Goal: Task Accomplishment & Management: Complete application form

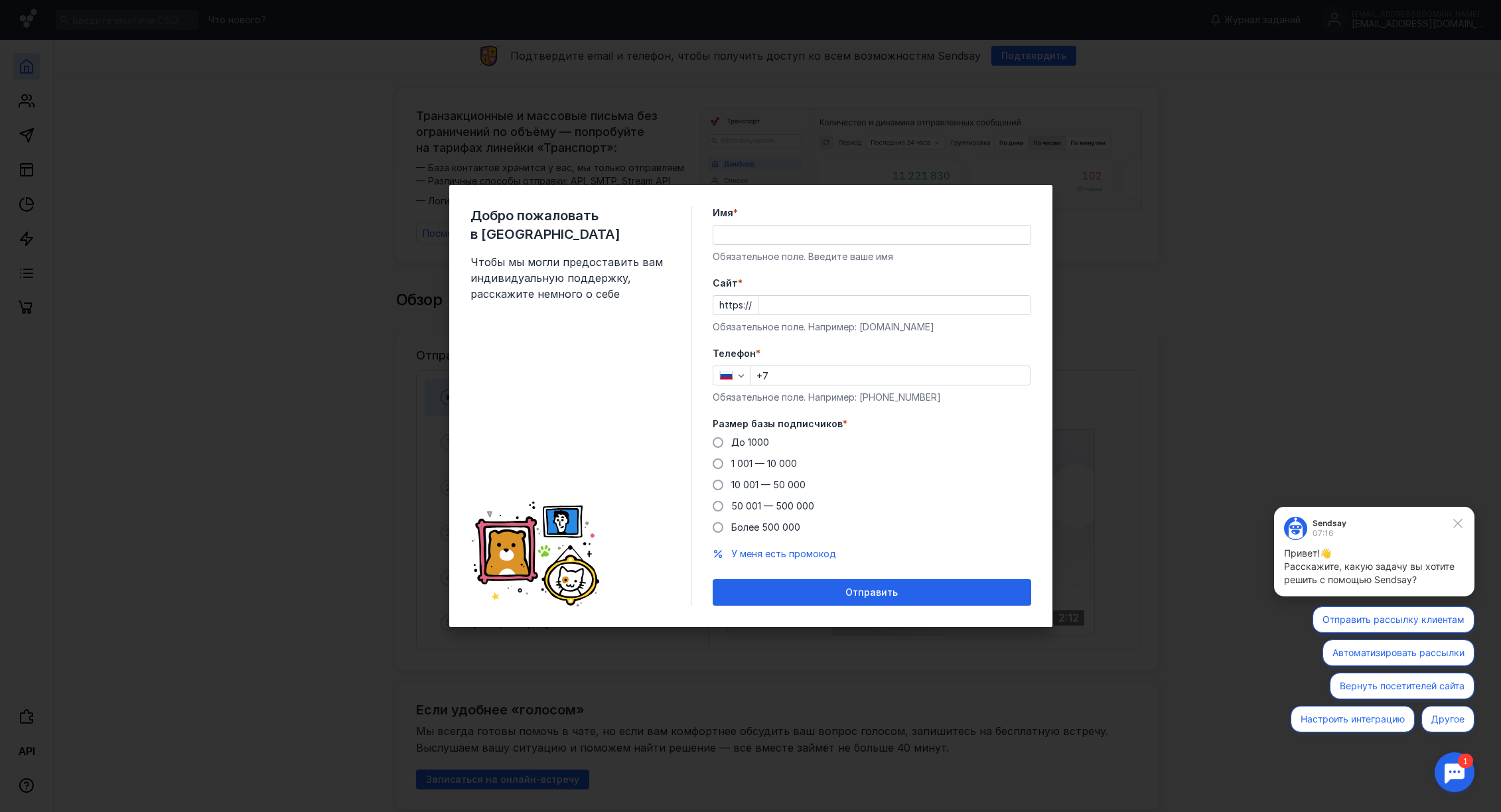
click at [741, 226] on input "Имя *" at bounding box center [872, 235] width 317 height 19
type input "[PERSON_NAME]"
click at [763, 296] on input "Cайт *" at bounding box center [894, 305] width 272 height 19
type input "[EMAIL_ADDRESS][DOMAIN_NAME]"
click at [793, 366] on input "+7" at bounding box center [890, 375] width 279 height 19
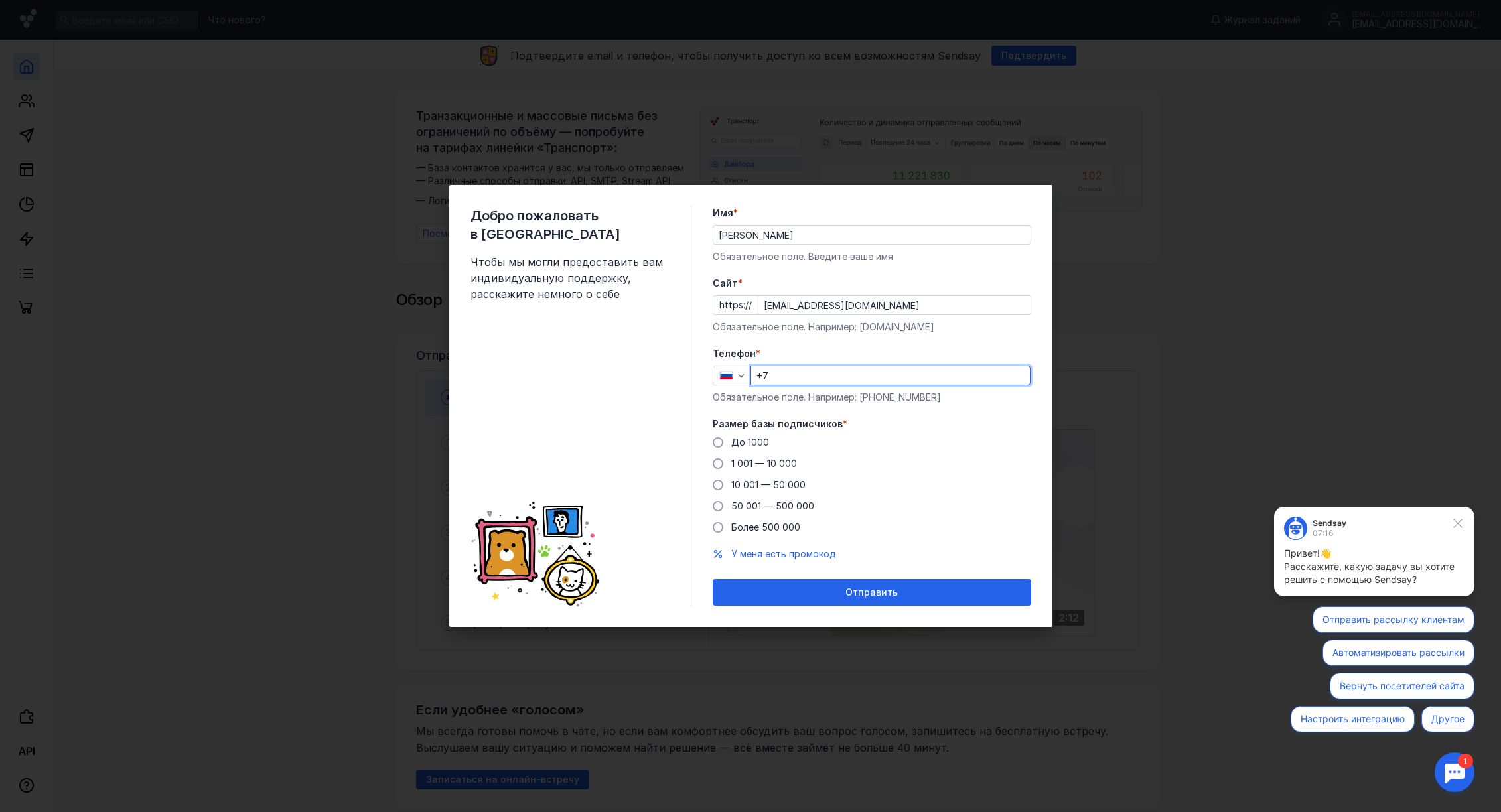
type input "[PHONE_NUMBER]"
click at [719, 437] on span at bounding box center [717, 442] width 10 height 10
click at [0, 0] on input "До 1000" at bounding box center [0, 0] width 0 height 0
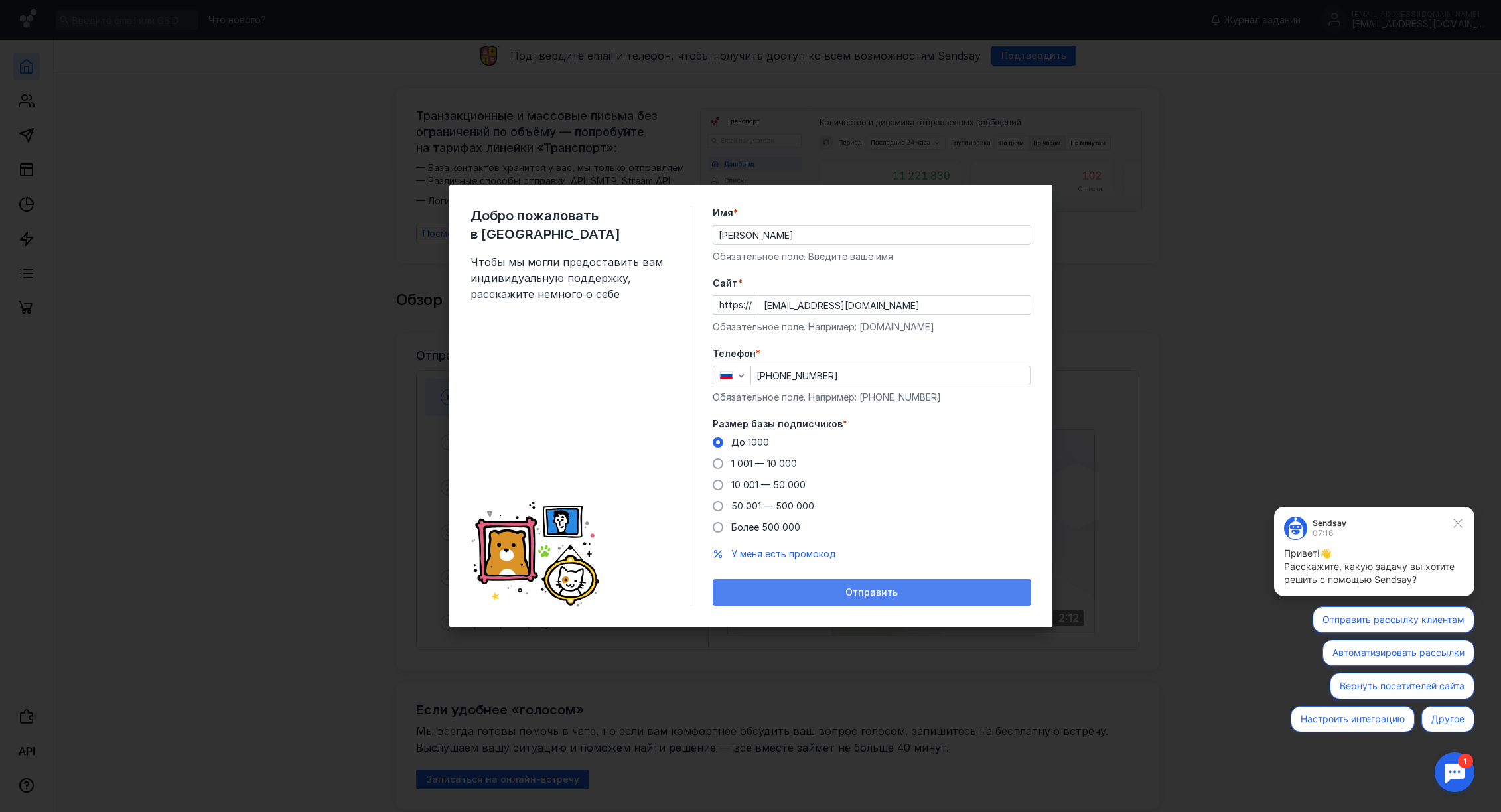
click at [836, 587] on div "Отправить" at bounding box center [872, 593] width 306 height 11
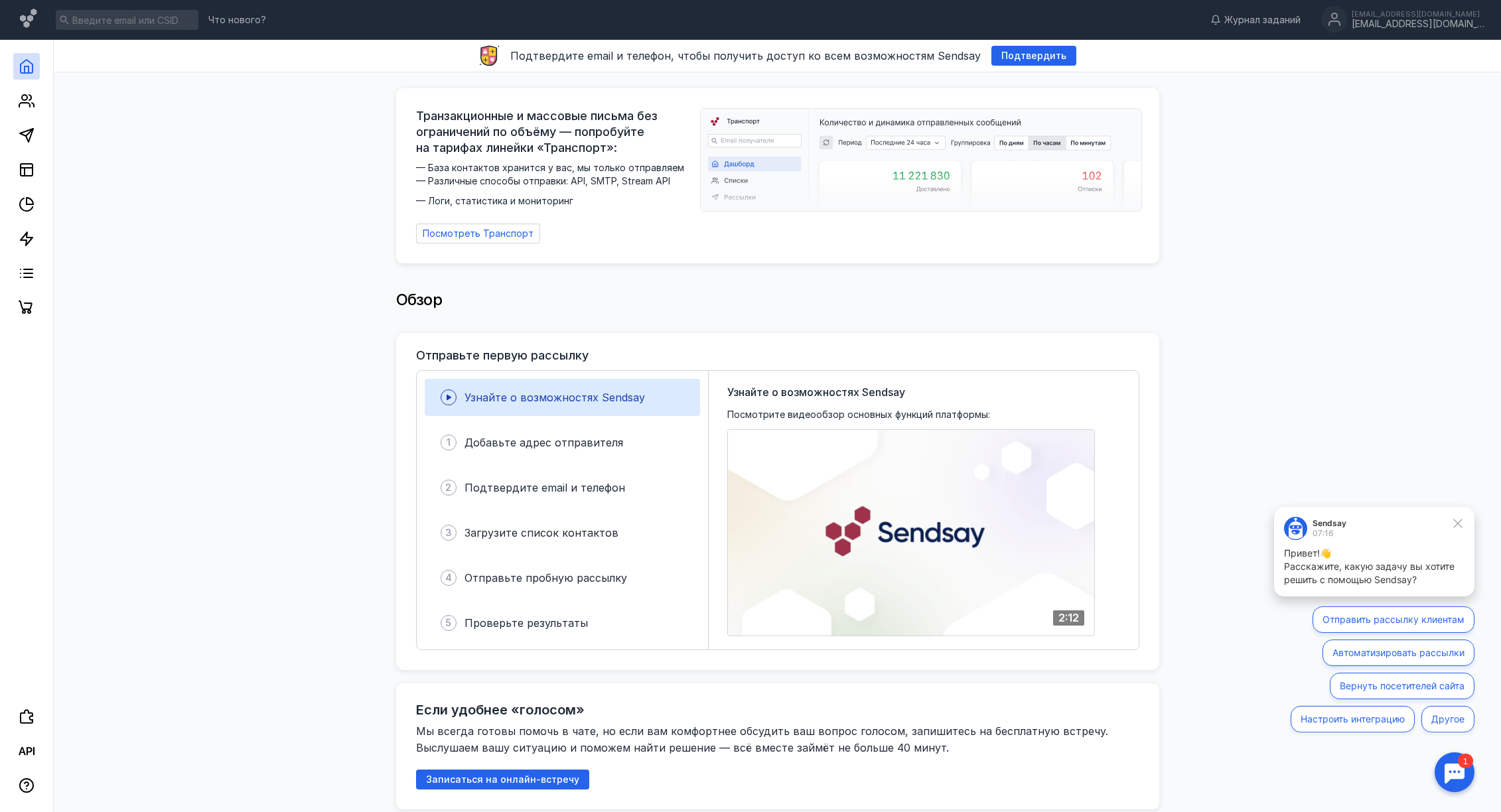
click at [1402, 621] on button "Отправить рассылку клиентам" at bounding box center [1393, 619] width 162 height 27
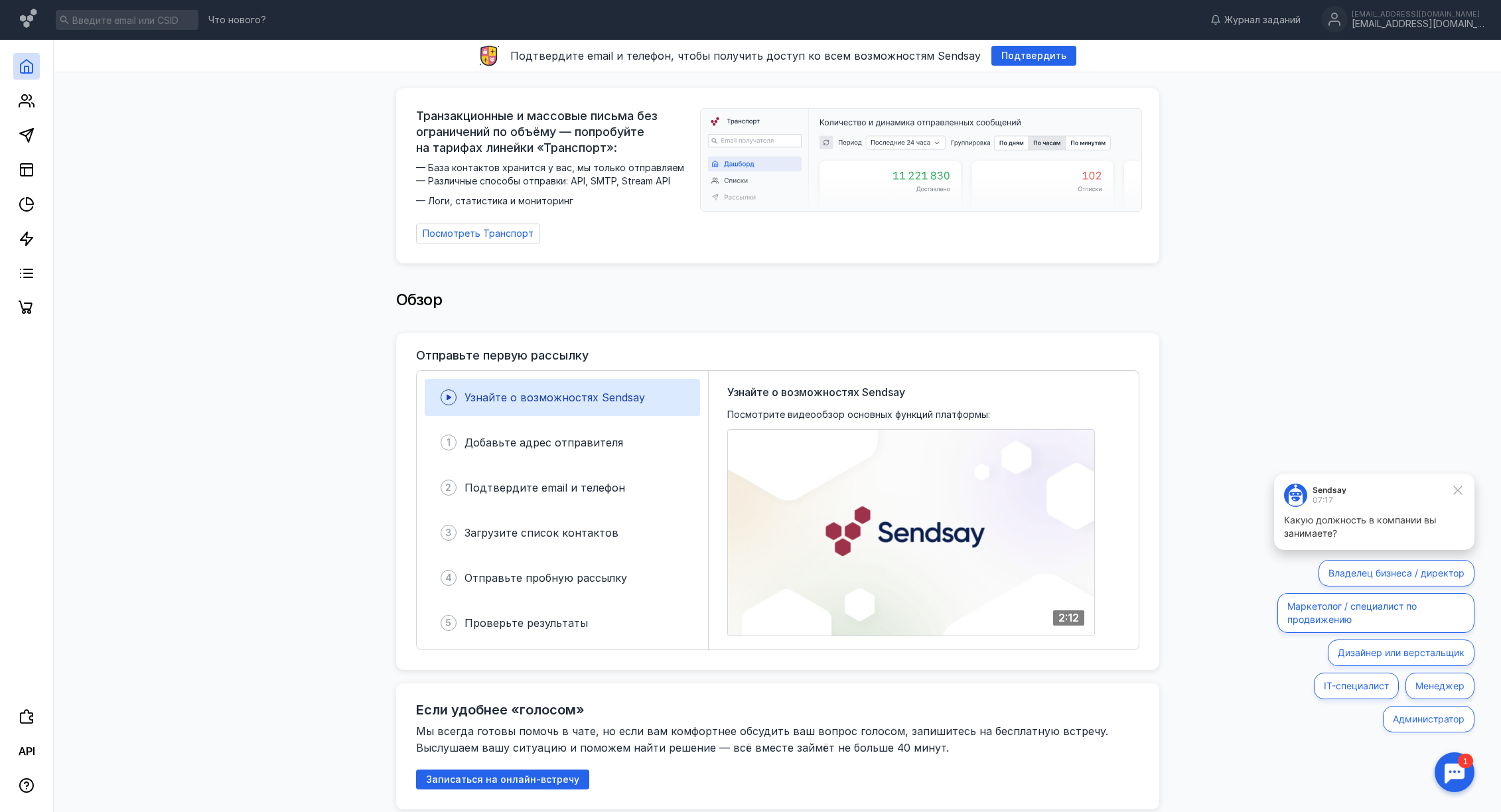
click at [1360, 618] on button "Маркетолог / специалист по продвижению" at bounding box center [1376, 612] width 197 height 40
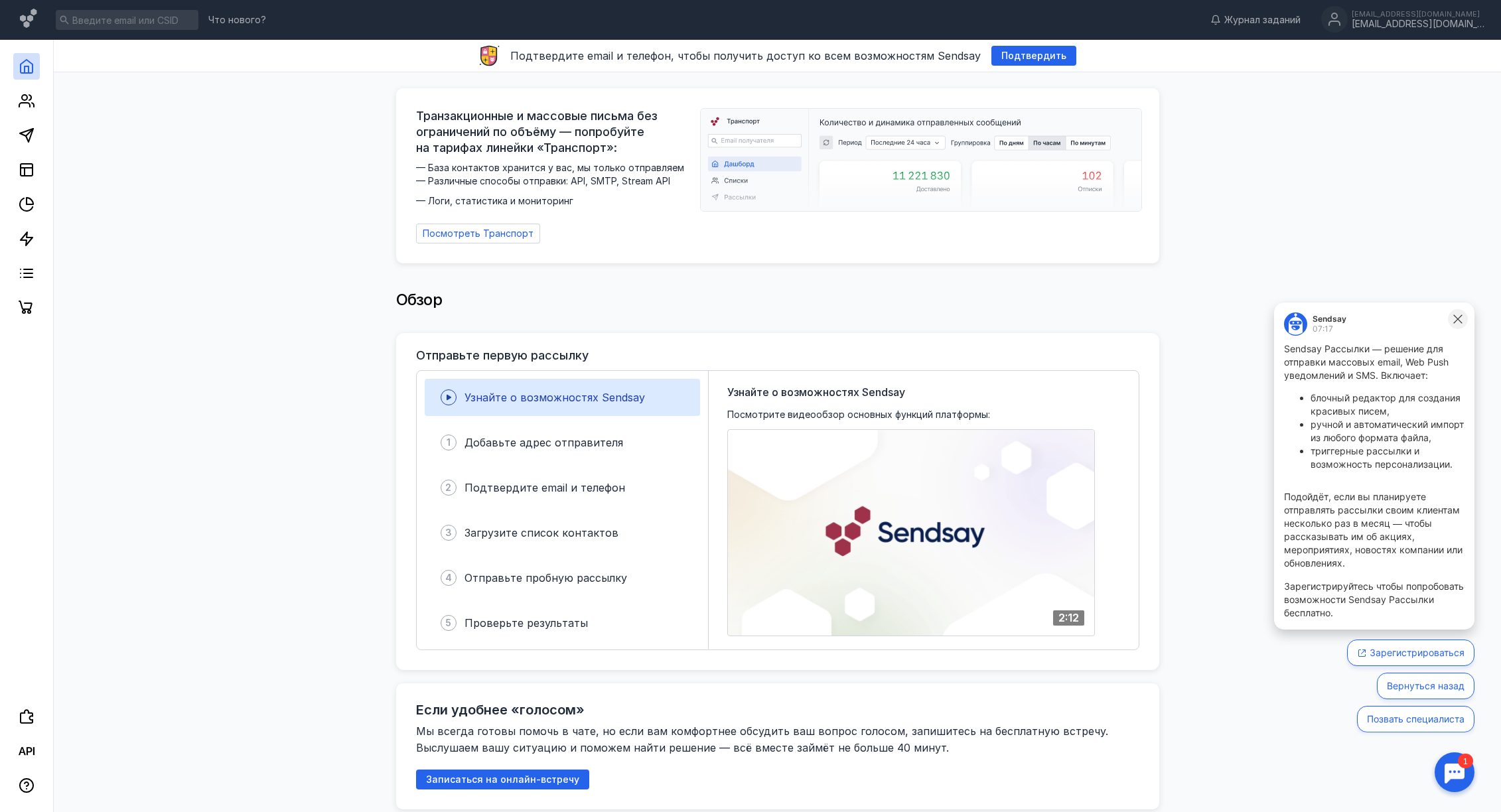
click at [1458, 313] on icon at bounding box center [1457, 319] width 12 height 12
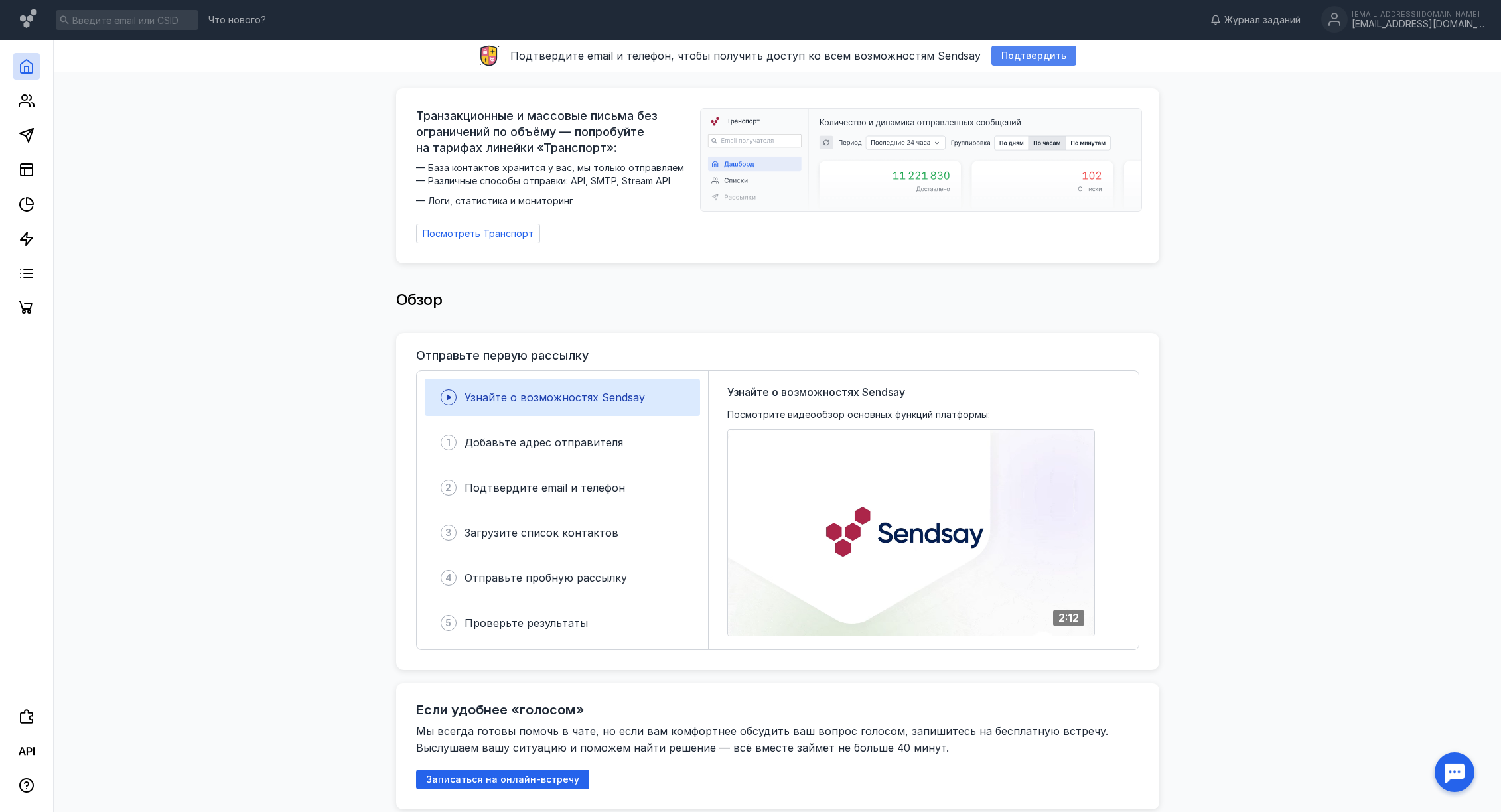
click at [1017, 57] on span "Подтвердить" at bounding box center [1033, 56] width 65 height 11
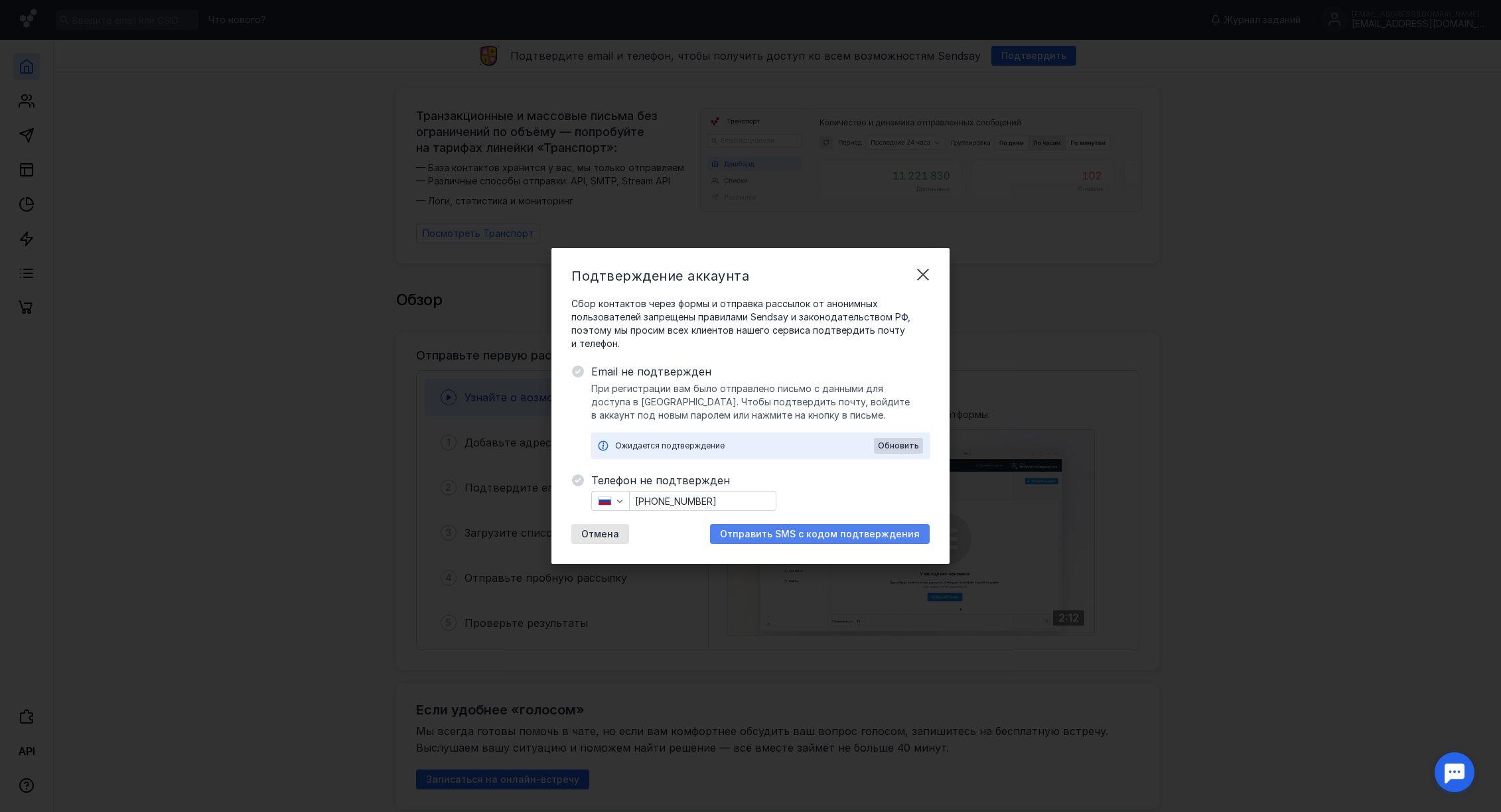
click at [820, 528] on span "Отправить SMS с кодом подтверждения" at bounding box center [820, 534] width 200 height 11
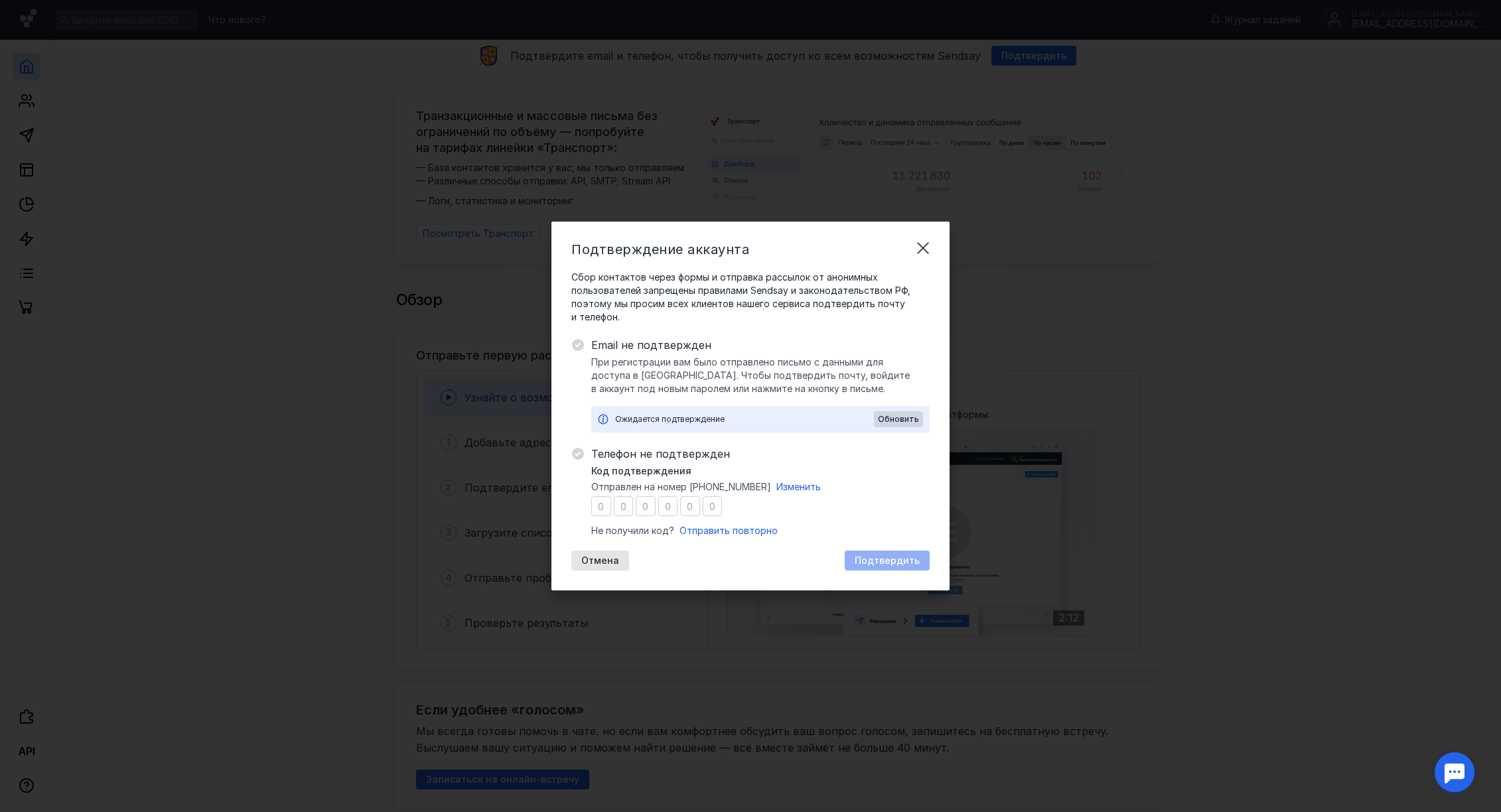
type input "1"
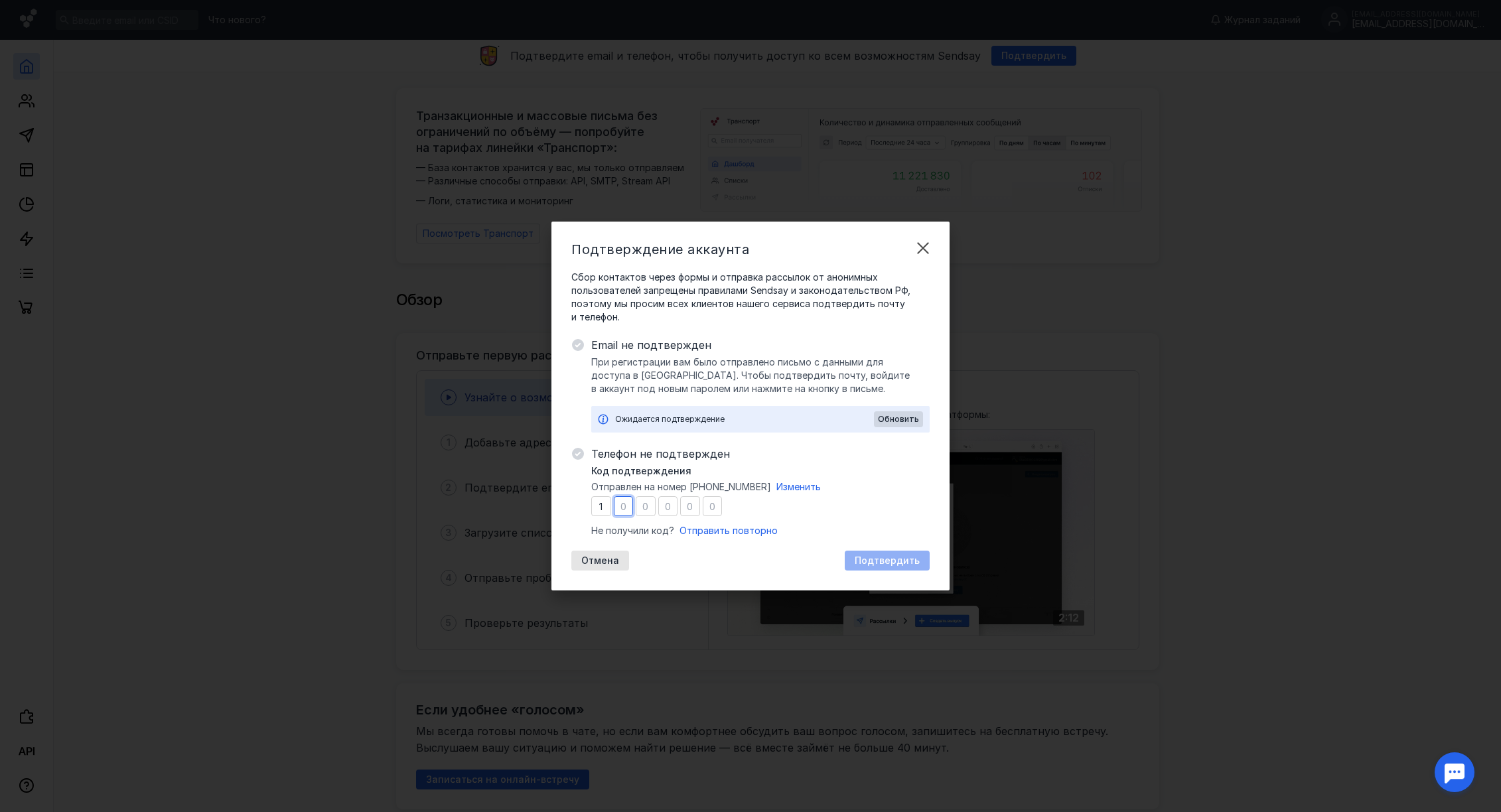
type input "8"
type input "4"
type input "5"
type input "6"
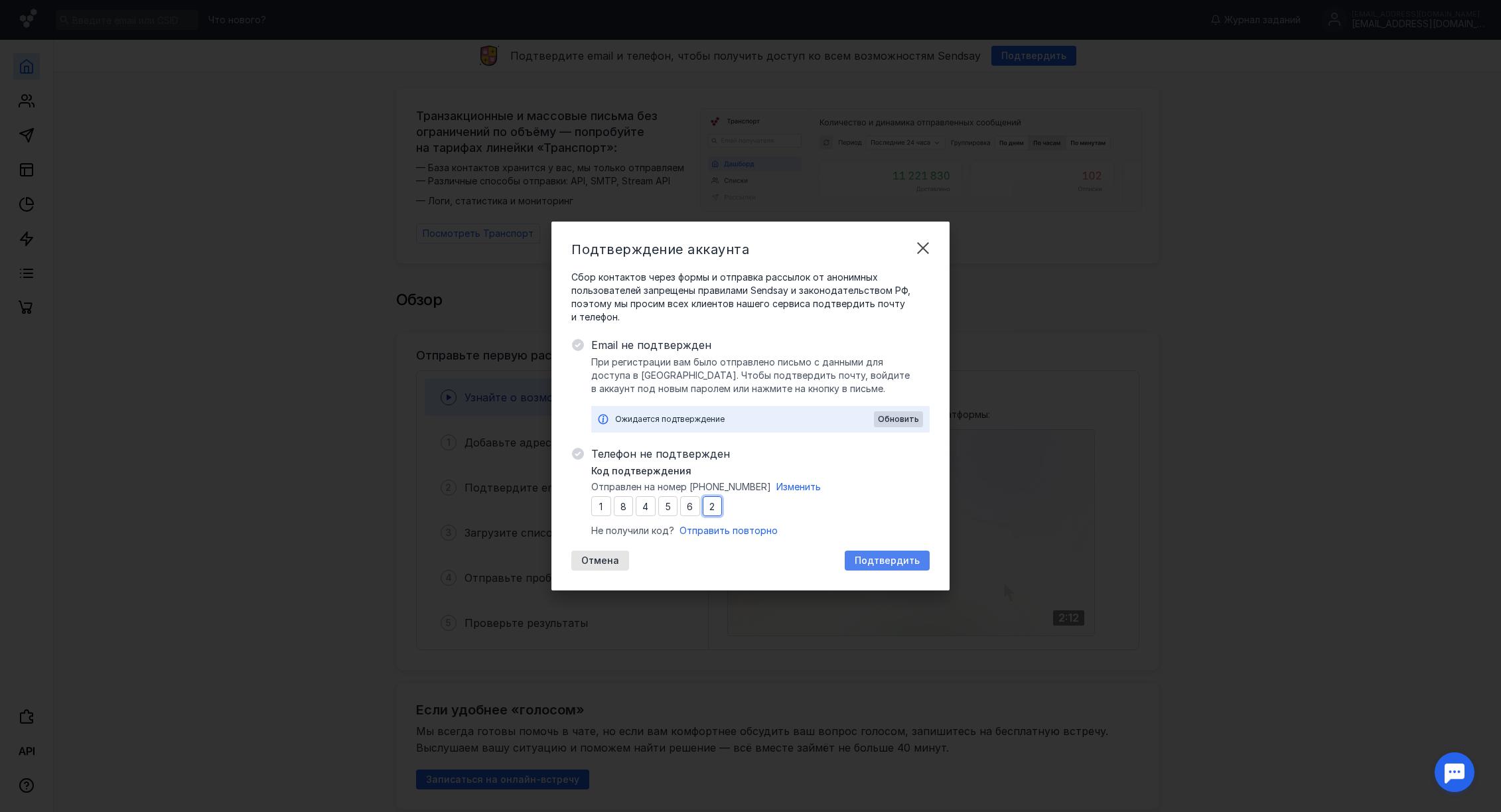
type input "2"
click at [878, 555] on span "Подтвердить" at bounding box center [886, 560] width 65 height 11
